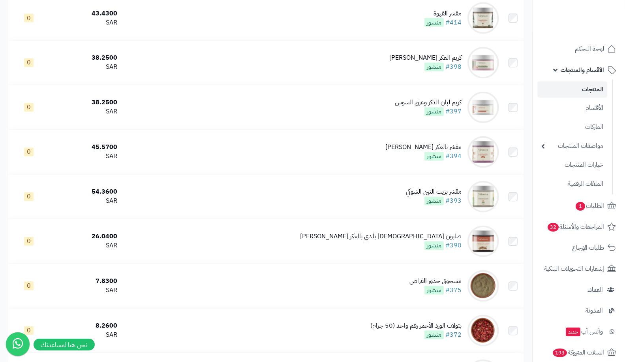
scroll to position [2777, 0]
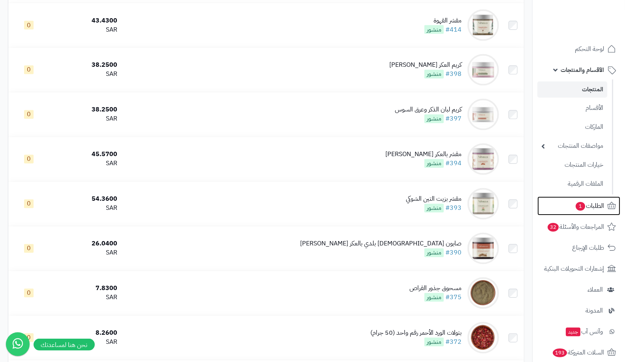
click at [587, 204] on span "الطلبات 1" at bounding box center [589, 205] width 29 height 11
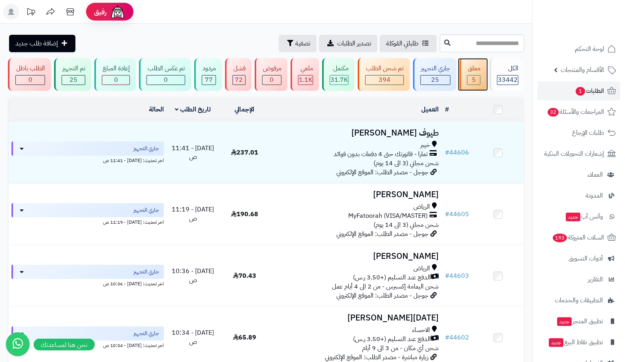
click at [480, 79] on div "5" at bounding box center [473, 79] width 13 height 9
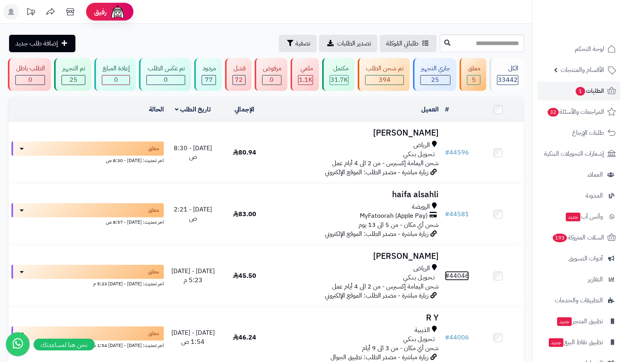
click at [461, 271] on link "# 44046" at bounding box center [457, 275] width 24 height 9
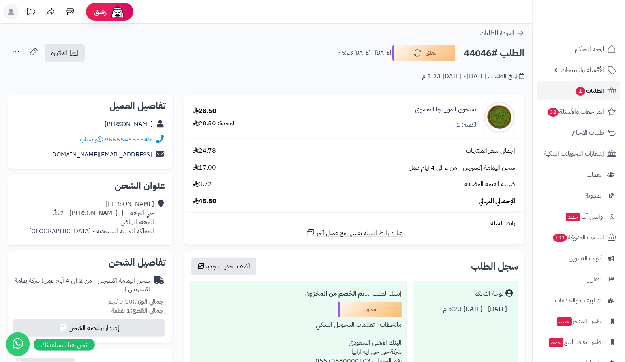
click at [579, 92] on span "1" at bounding box center [580, 91] width 9 height 9
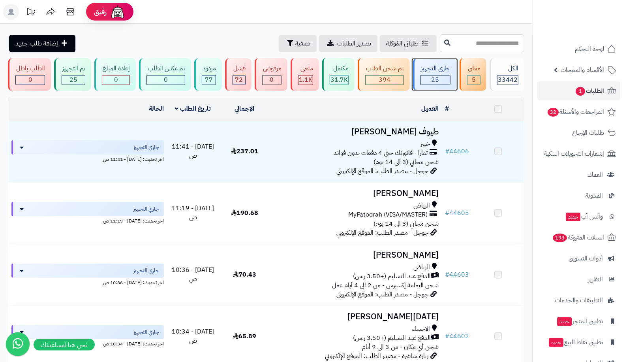
click at [436, 77] on span "25" at bounding box center [435, 79] width 8 height 9
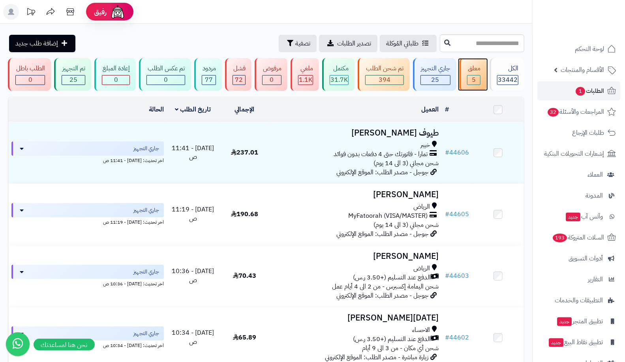
click at [474, 78] on span "5" at bounding box center [474, 79] width 4 height 9
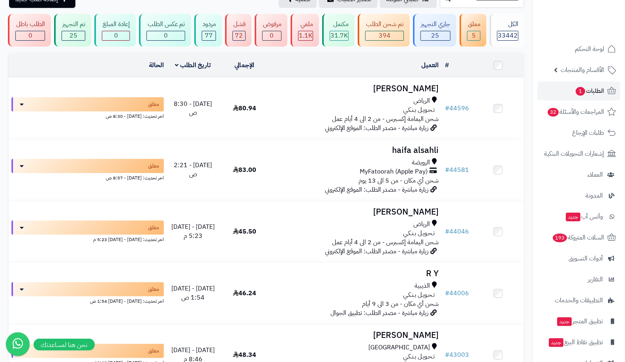
scroll to position [41, 0]
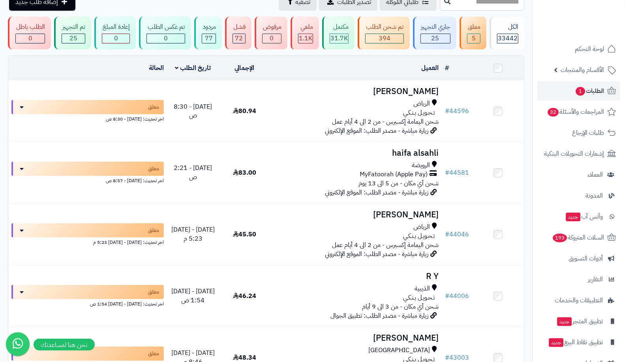
click at [401, 170] on span "MyFatoorah (Apple Pay)" at bounding box center [394, 174] width 68 height 9
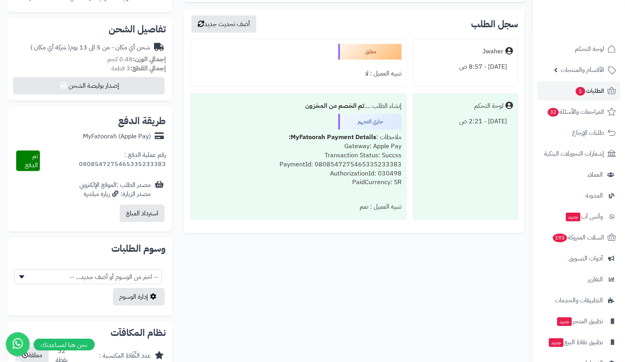
scroll to position [247, 0]
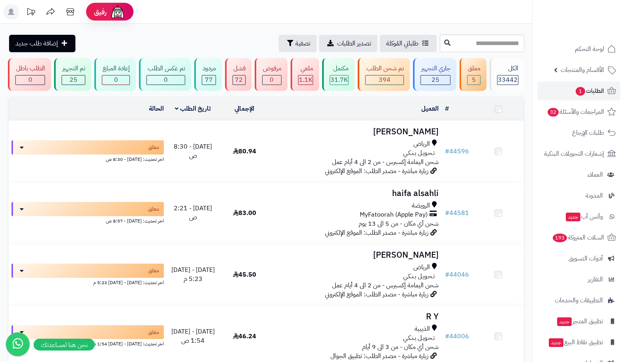
scroll to position [41, 0]
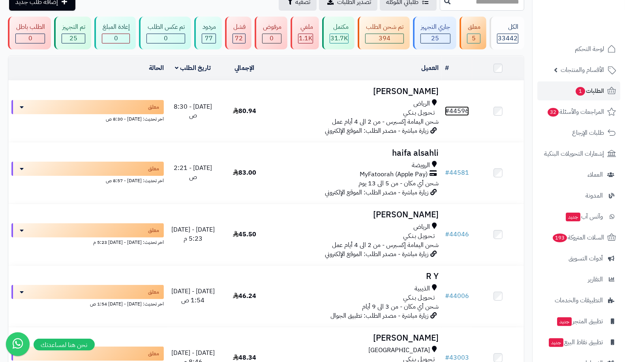
click at [465, 109] on link "# 44596" at bounding box center [457, 110] width 24 height 9
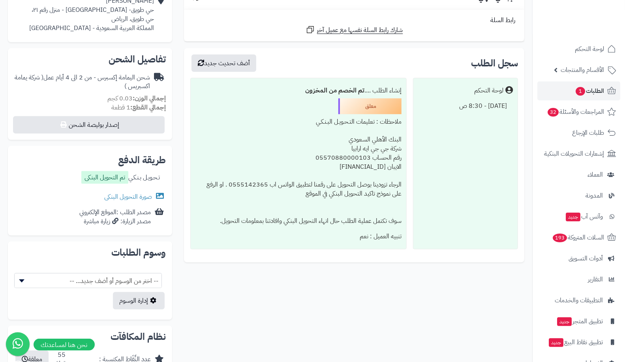
scroll to position [204, 0]
click at [115, 195] on link "صورة التحويل البنكى" at bounding box center [135, 195] width 62 height 9
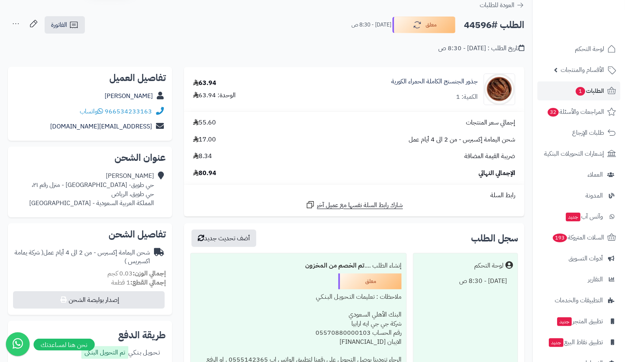
scroll to position [0, 0]
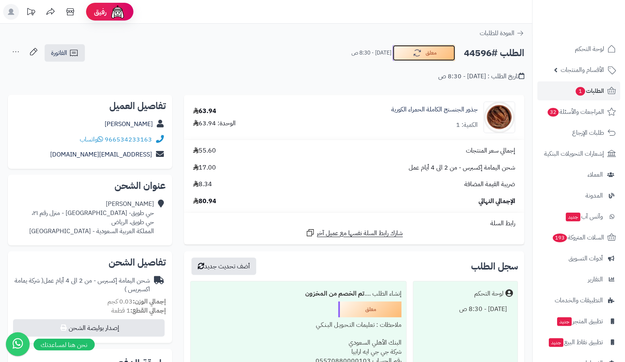
click at [399, 50] on button "معلق" at bounding box center [423, 53] width 63 height 17
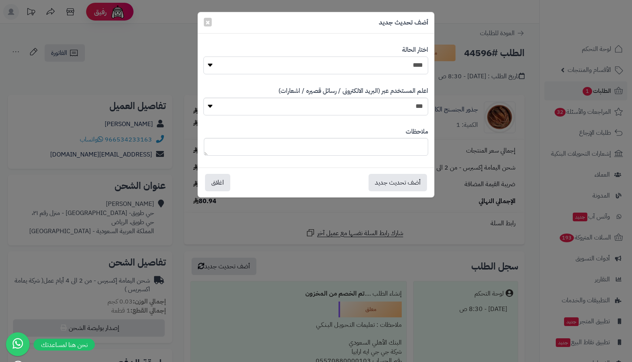
click at [393, 66] on select "**********" at bounding box center [315, 65] width 225 height 18
click at [203, 56] on select "**********" at bounding box center [315, 65] width 225 height 18
click at [391, 70] on select "**********" at bounding box center [315, 65] width 225 height 18
select select "*"
click at [203, 56] on select "**********" at bounding box center [315, 65] width 225 height 18
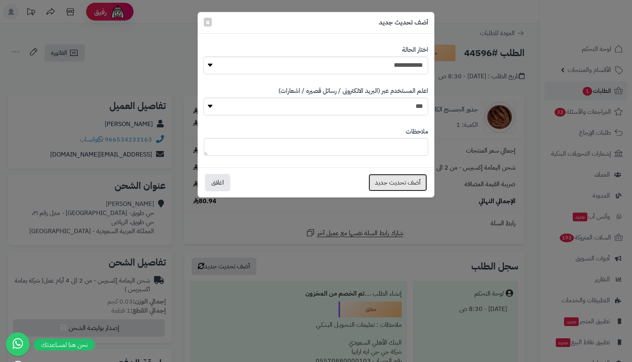
click at [403, 184] on button "أضف تحديث جديد" at bounding box center [397, 182] width 58 height 17
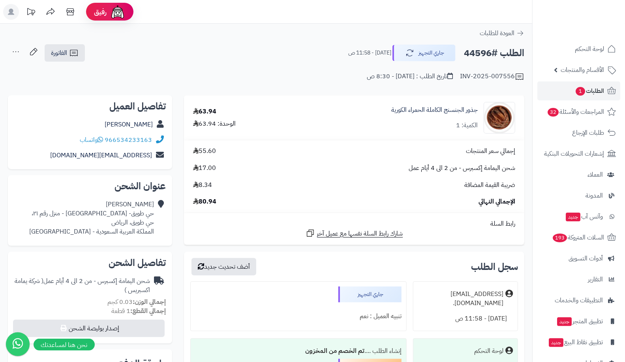
scroll to position [20, 0]
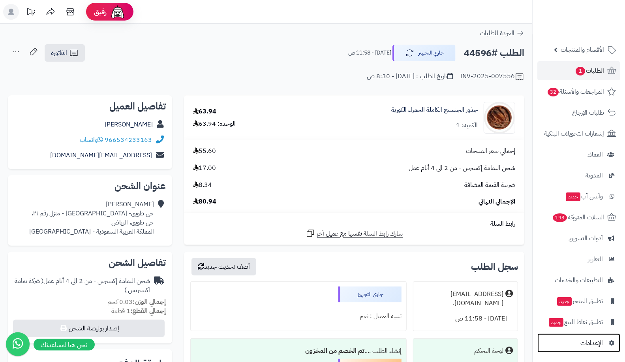
click at [588, 347] on span "الإعدادات" at bounding box center [591, 342] width 23 height 11
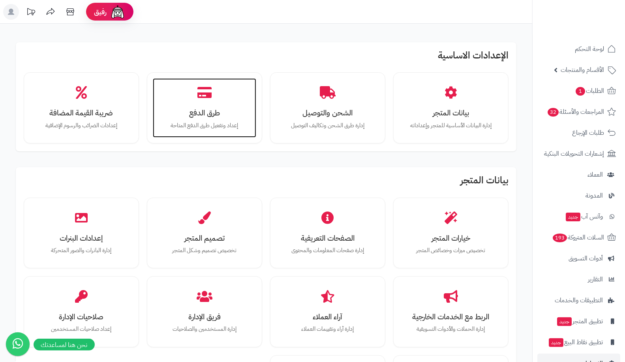
click at [240, 94] on div "طرق الدفع إعداد وتفعيل طرق الدفع المتاحة" at bounding box center [204, 107] width 103 height 59
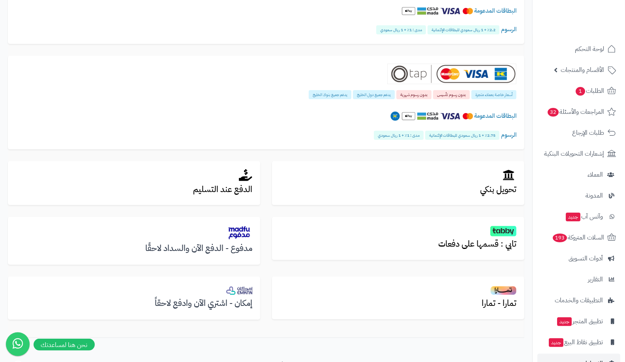
scroll to position [169, 0]
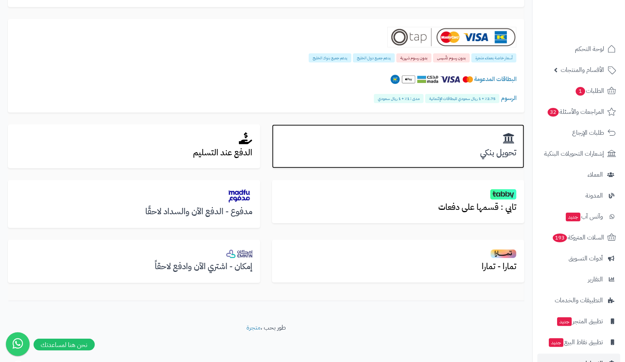
click at [408, 149] on h3 "تحويل بنكي" at bounding box center [398, 152] width 236 height 9
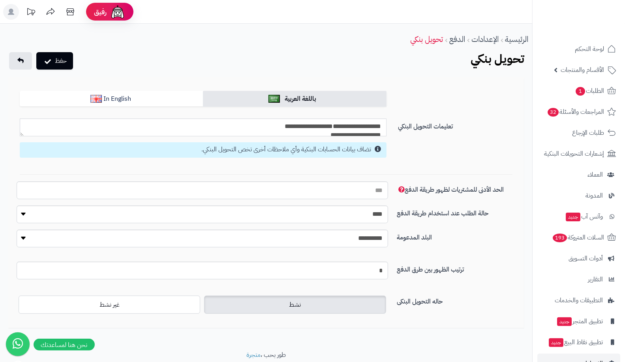
click at [297, 127] on textarea "**********" at bounding box center [203, 127] width 367 height 18
drag, startPoint x: 351, startPoint y: 121, endPoint x: 387, endPoint y: 124, distance: 36.4
click at [387, 124] on div "**********" at bounding box center [203, 139] width 379 height 43
click at [598, 97] on link "الطلبات 1" at bounding box center [578, 90] width 83 height 19
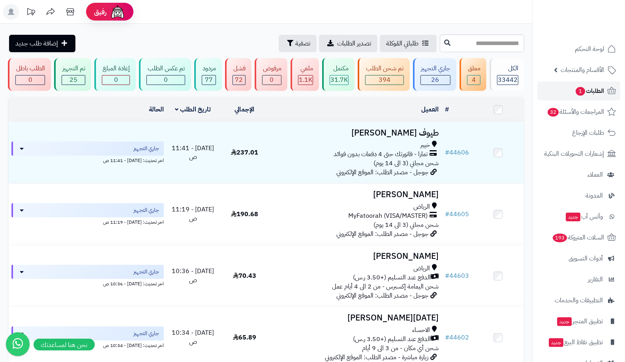
click at [578, 90] on span "1" at bounding box center [580, 90] width 10 height 9
click at [582, 88] on span "1" at bounding box center [580, 90] width 10 height 9
click at [597, 94] on span "الطلبات 1" at bounding box center [589, 90] width 29 height 11
click at [568, 88] on link "الطلبات 1" at bounding box center [578, 90] width 83 height 19
click at [572, 88] on link "الطلبات 1" at bounding box center [578, 90] width 83 height 19
